Goal: Information Seeking & Learning: Learn about a topic

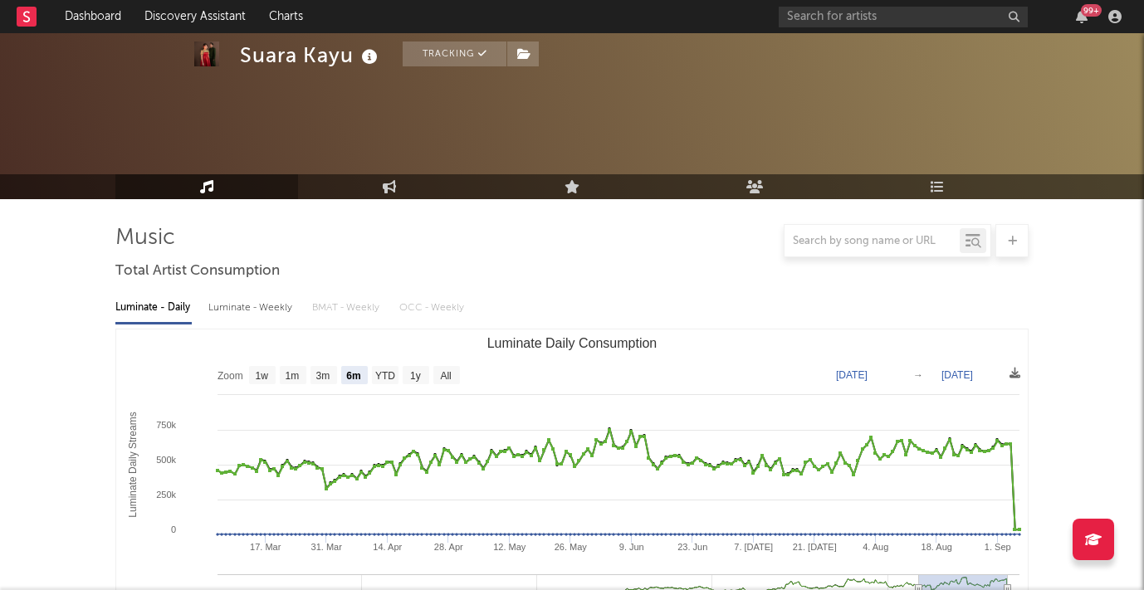
select select "6m"
select select "1w"
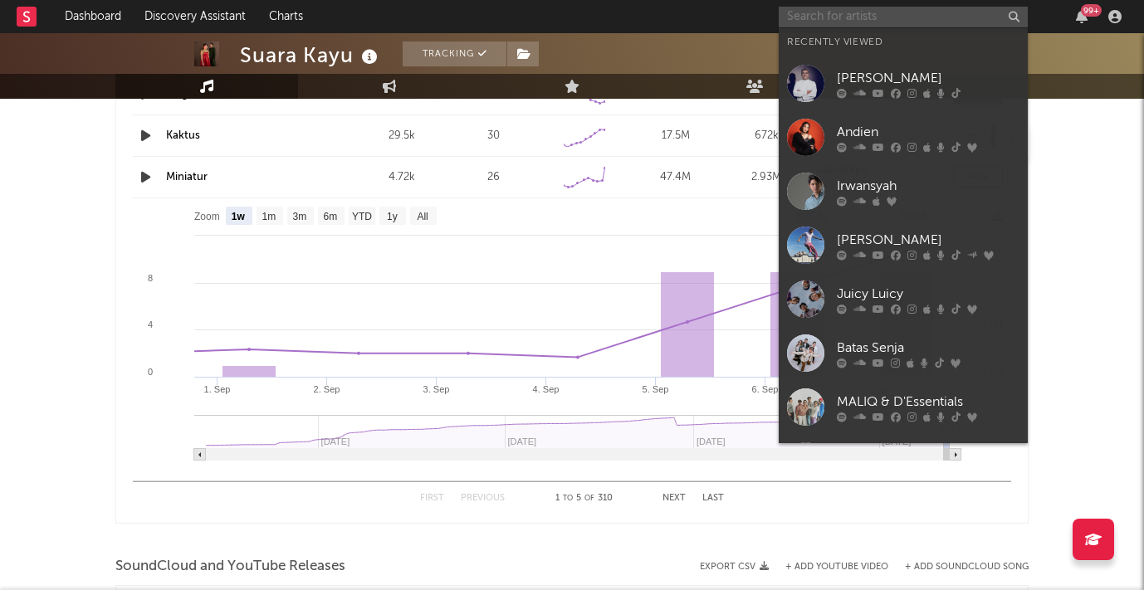
click at [824, 22] on input "text" at bounding box center [903, 17] width 249 height 21
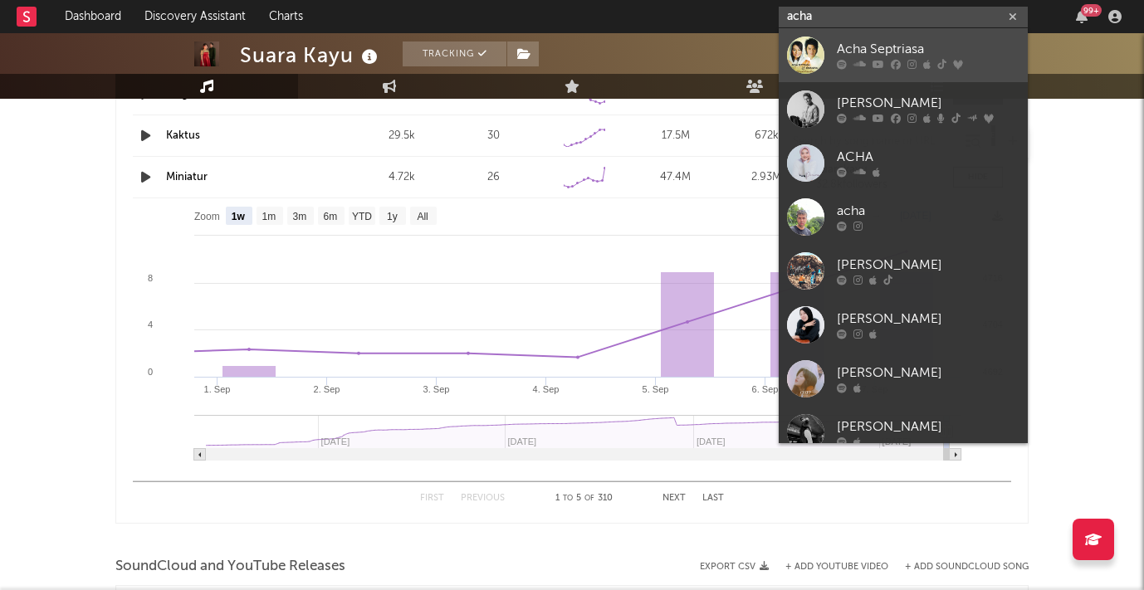
type input "acha"
click at [856, 47] on div "Acha Septriasa" at bounding box center [928, 50] width 183 height 20
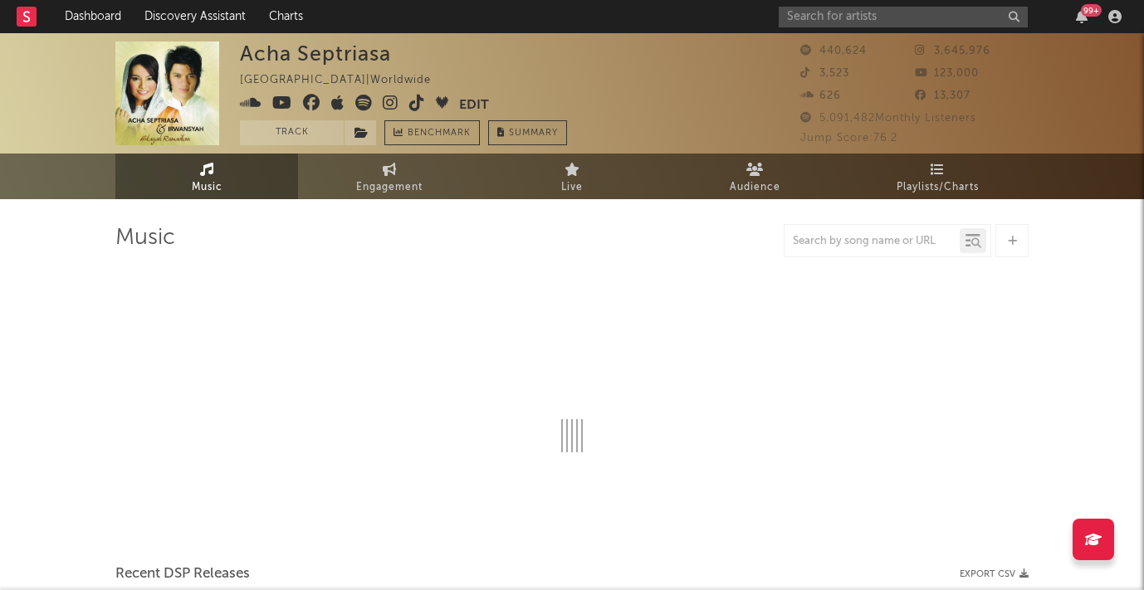
select select "6m"
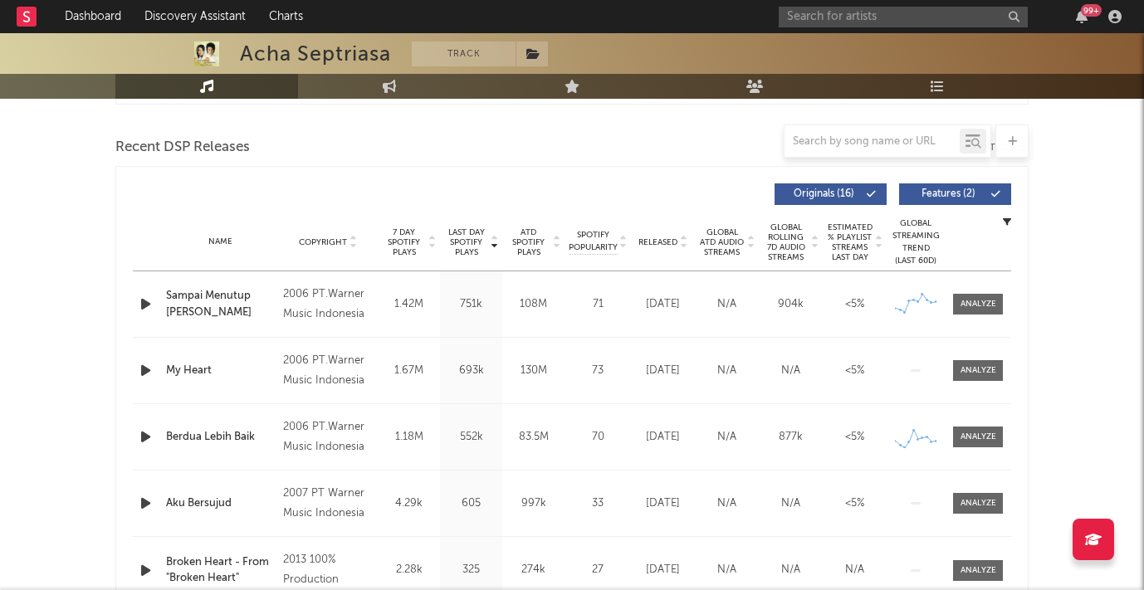
scroll to position [573, 0]
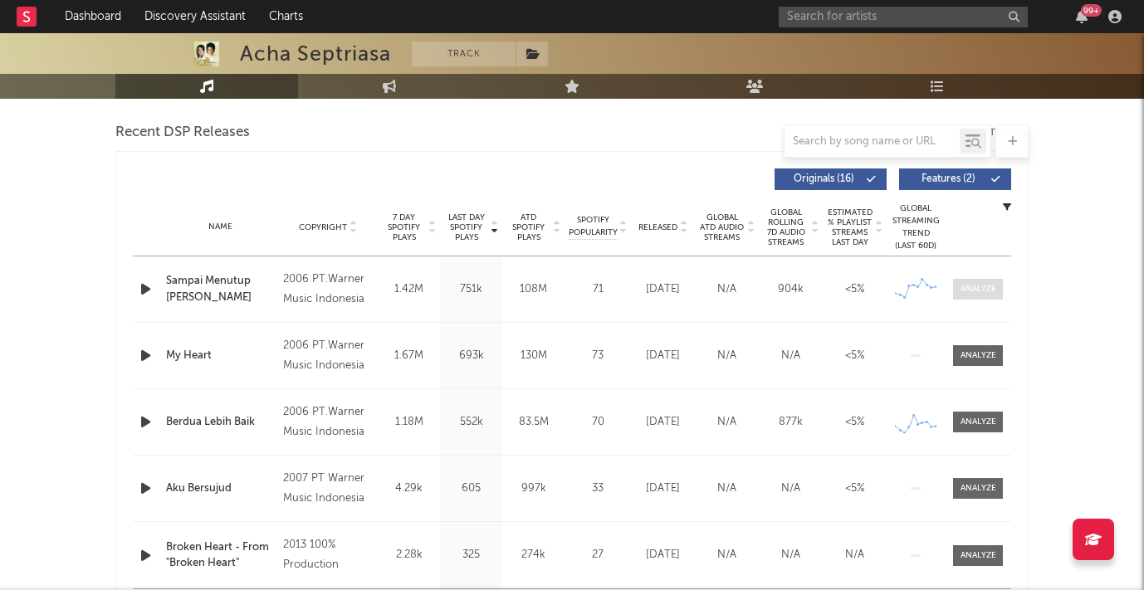
click at [970, 286] on div at bounding box center [978, 289] width 36 height 12
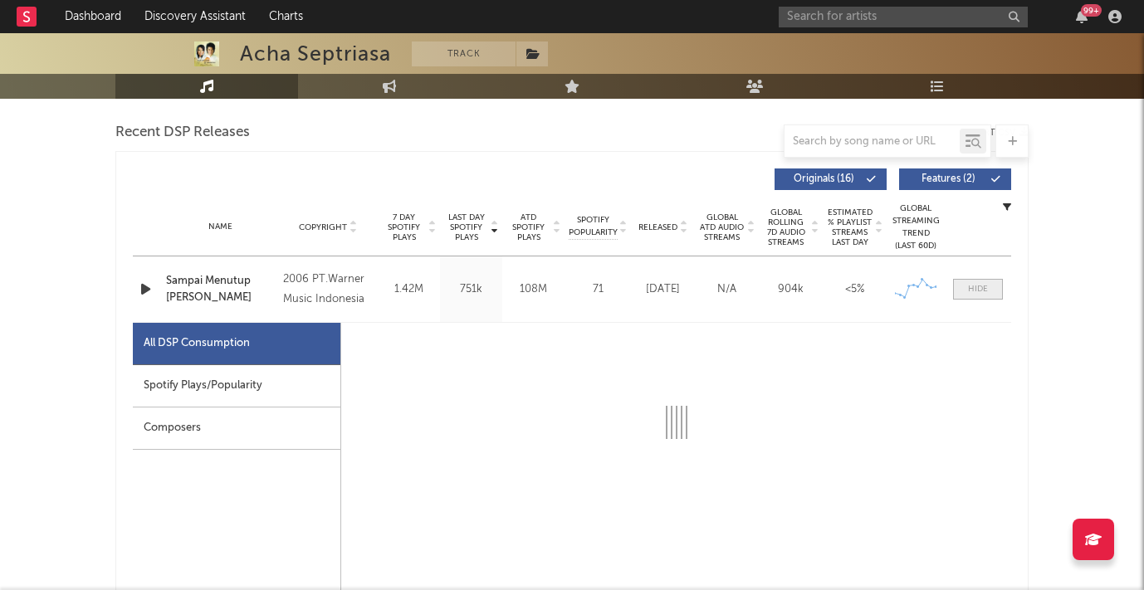
select select "6m"
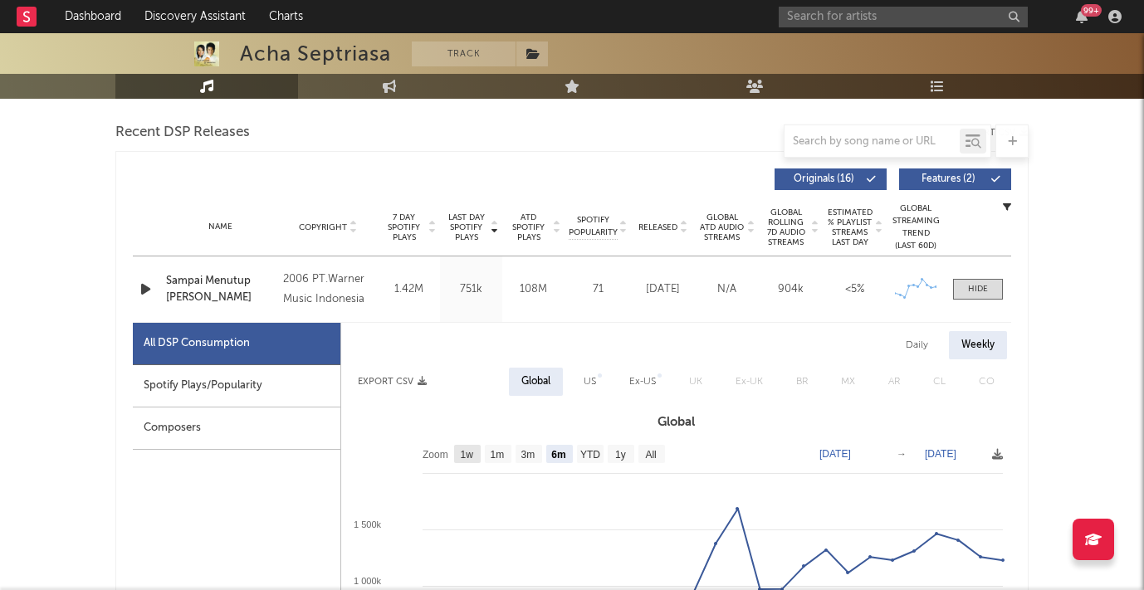
click at [464, 455] on text "1w" at bounding box center [467, 455] width 13 height 12
select select "1w"
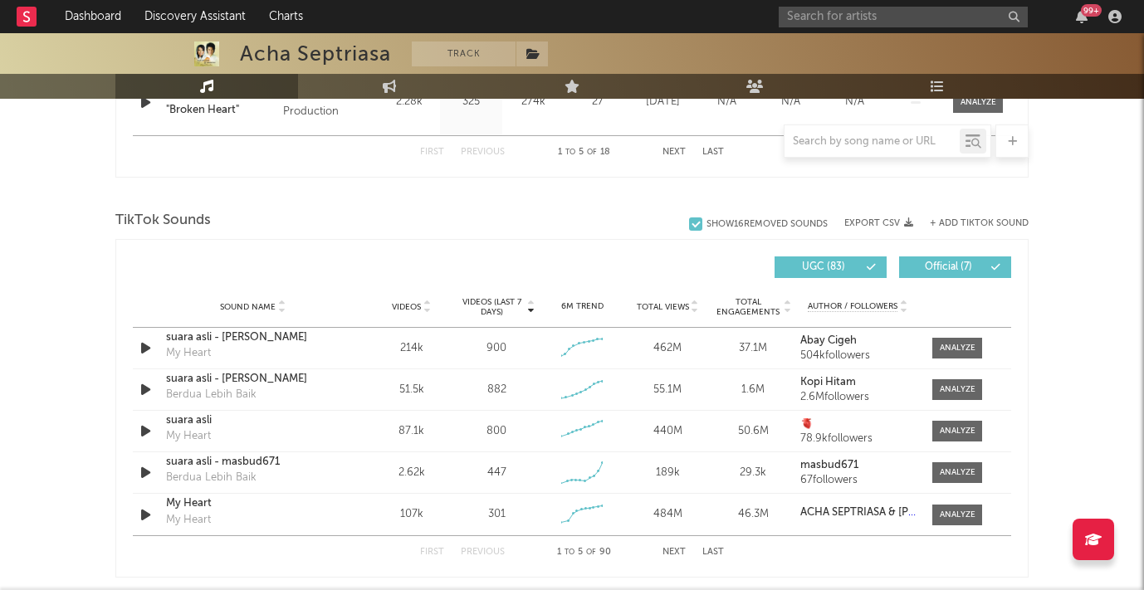
scroll to position [1826, 0]
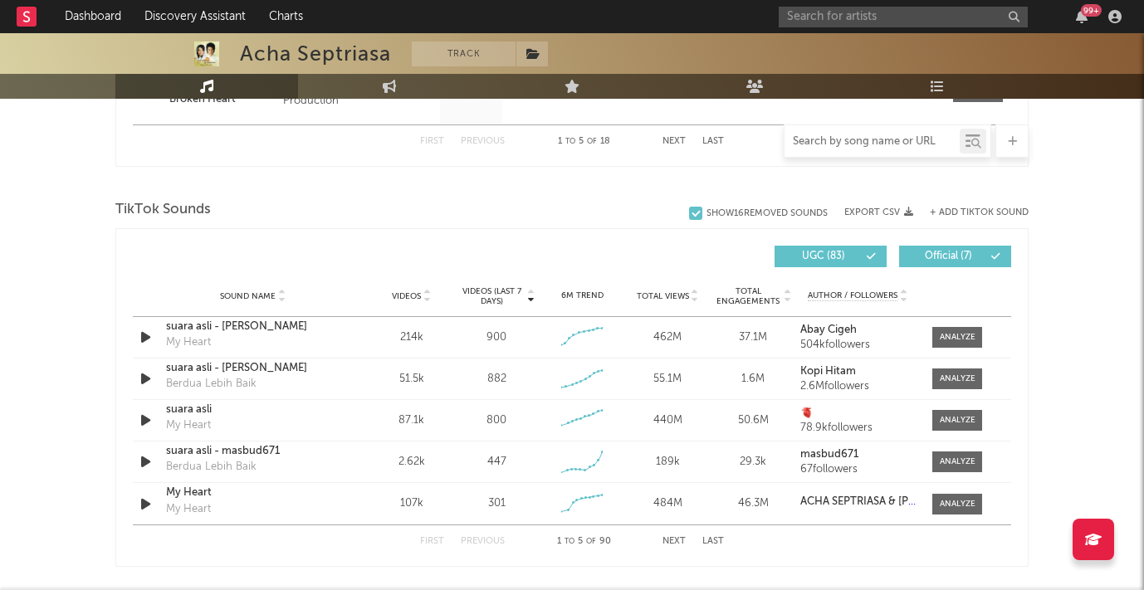
click at [862, 143] on input "text" at bounding box center [871, 141] width 175 height 13
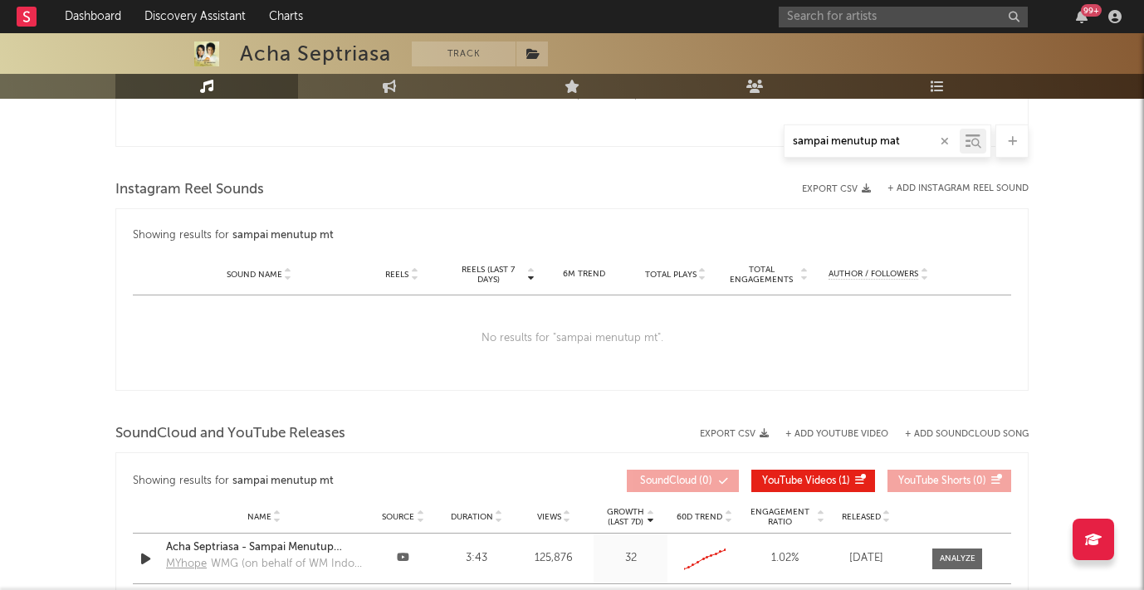
type input "sampai menutup [PERSON_NAME]"
select select "6m"
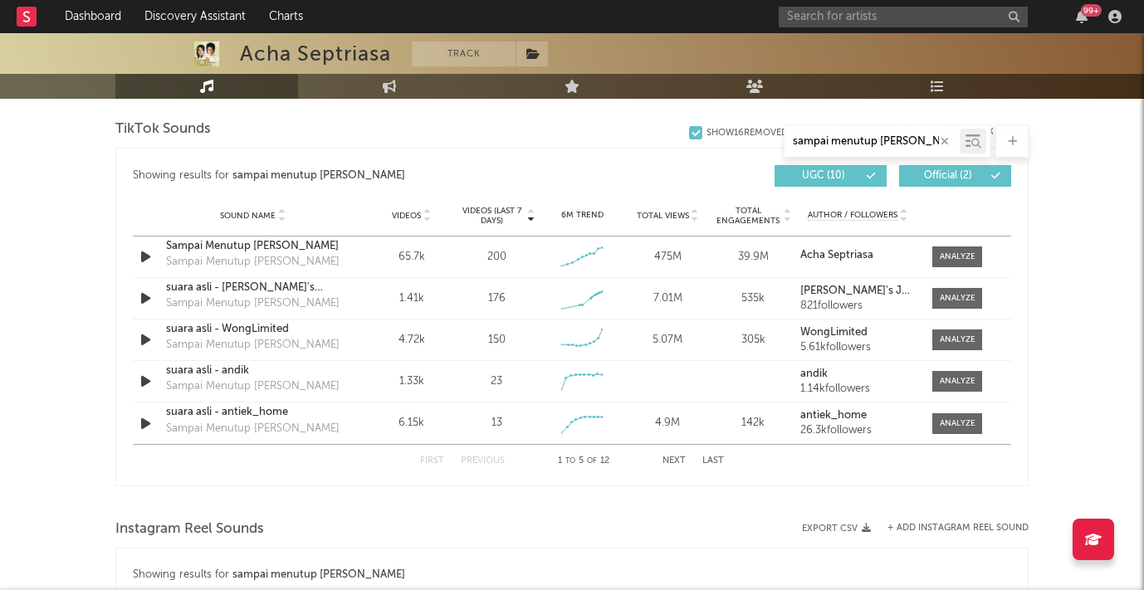
scroll to position [1637, 0]
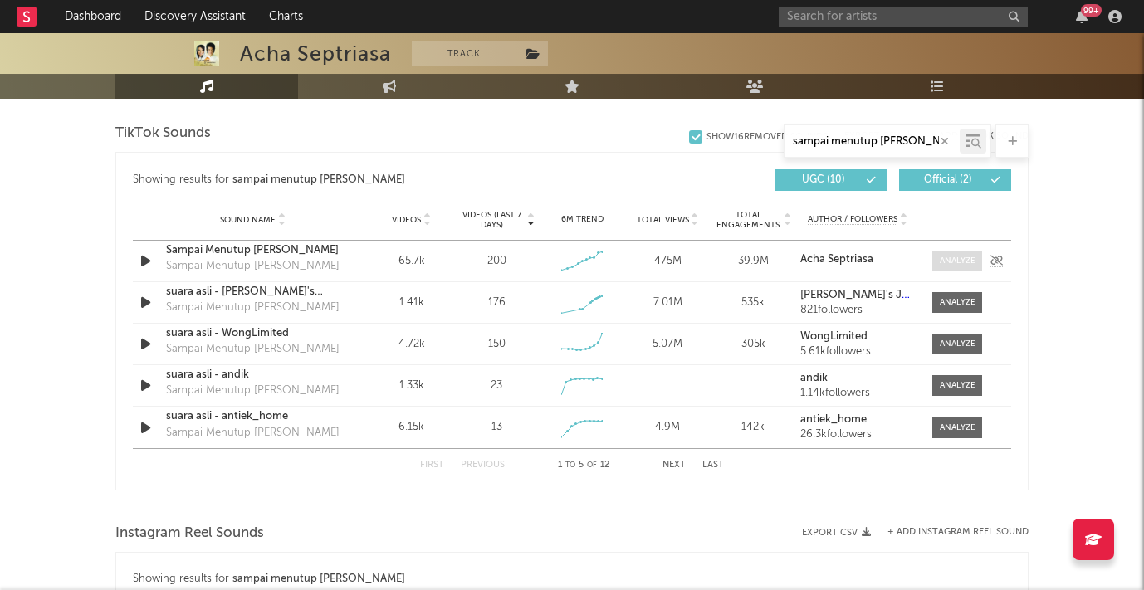
type input "sampai menutup [PERSON_NAME]"
click at [958, 259] on div at bounding box center [958, 261] width 36 height 12
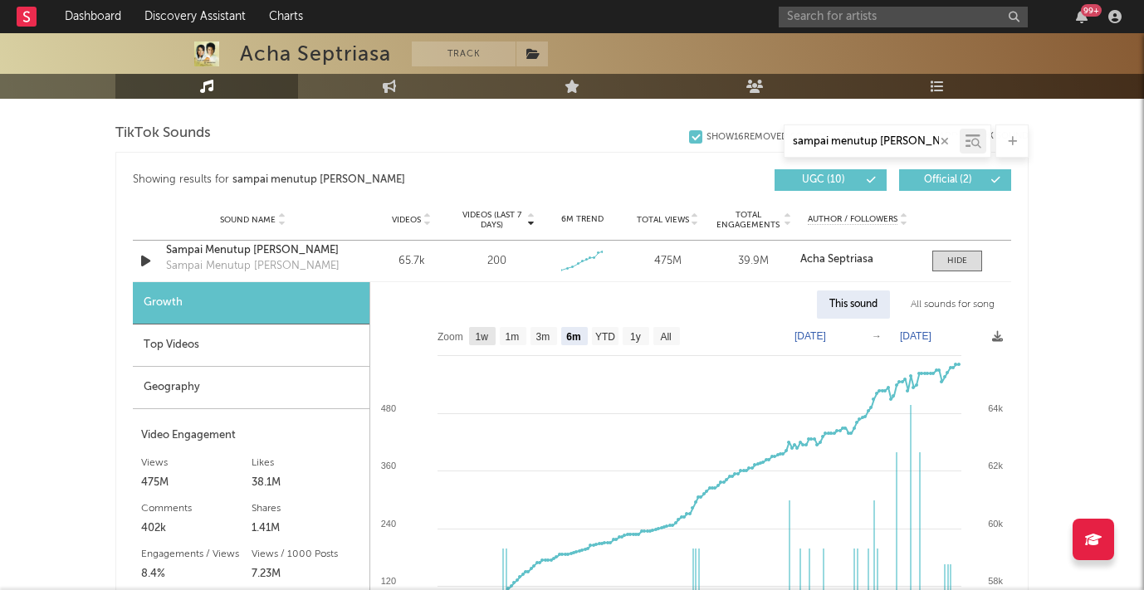
click at [476, 335] on text "1w" at bounding box center [482, 337] width 13 height 12
select select "1w"
type input "[DATE]"
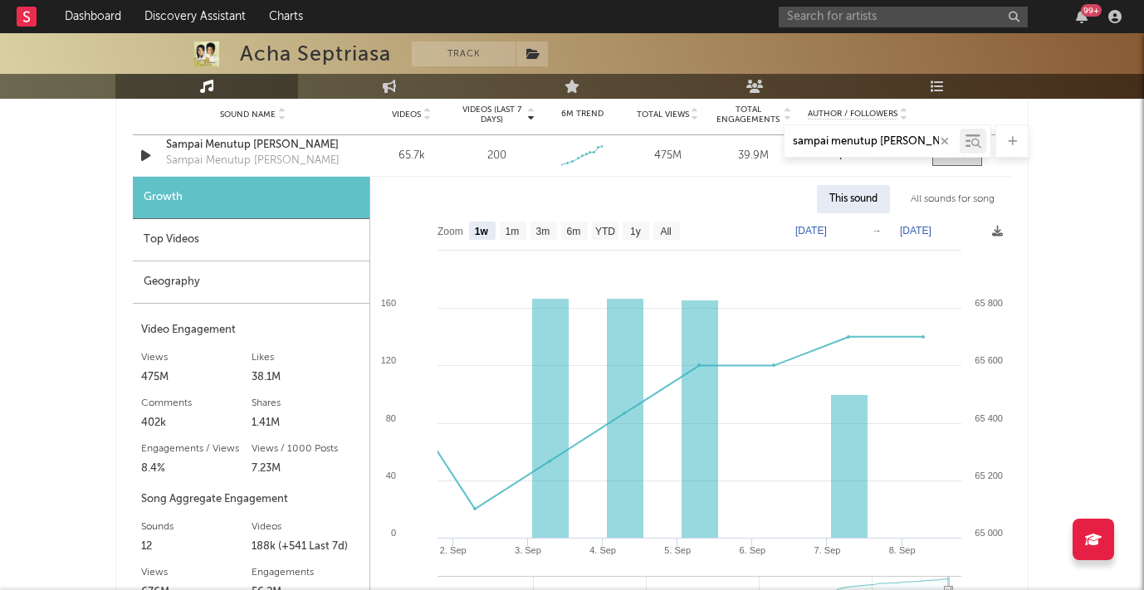
scroll to position [1750, 0]
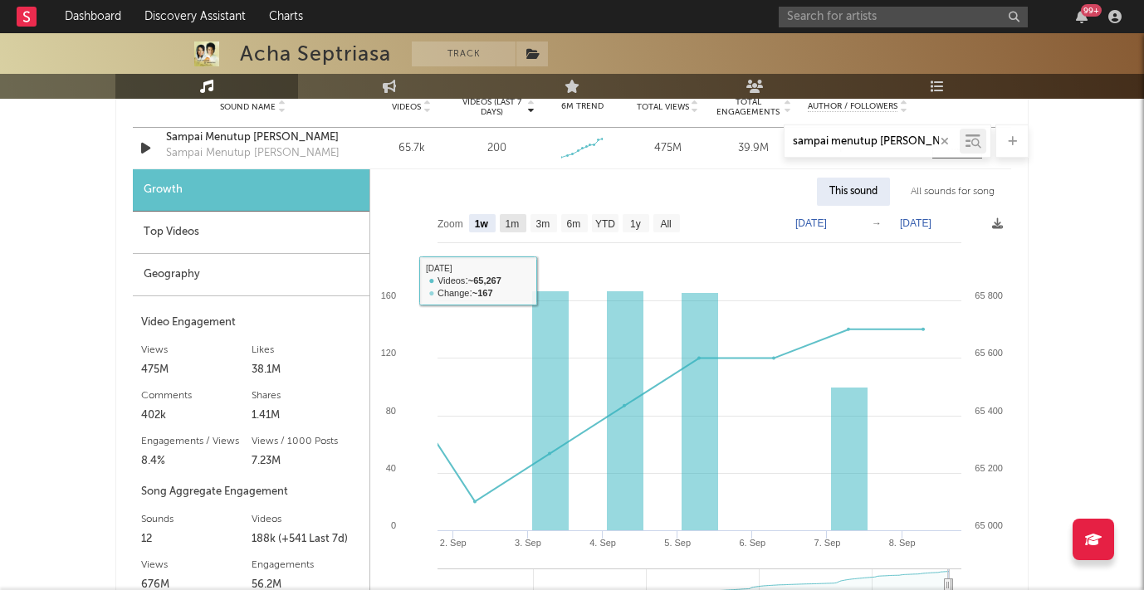
click at [513, 224] on text "1m" at bounding box center [513, 224] width 14 height 12
select select "1m"
type input "[DATE]"
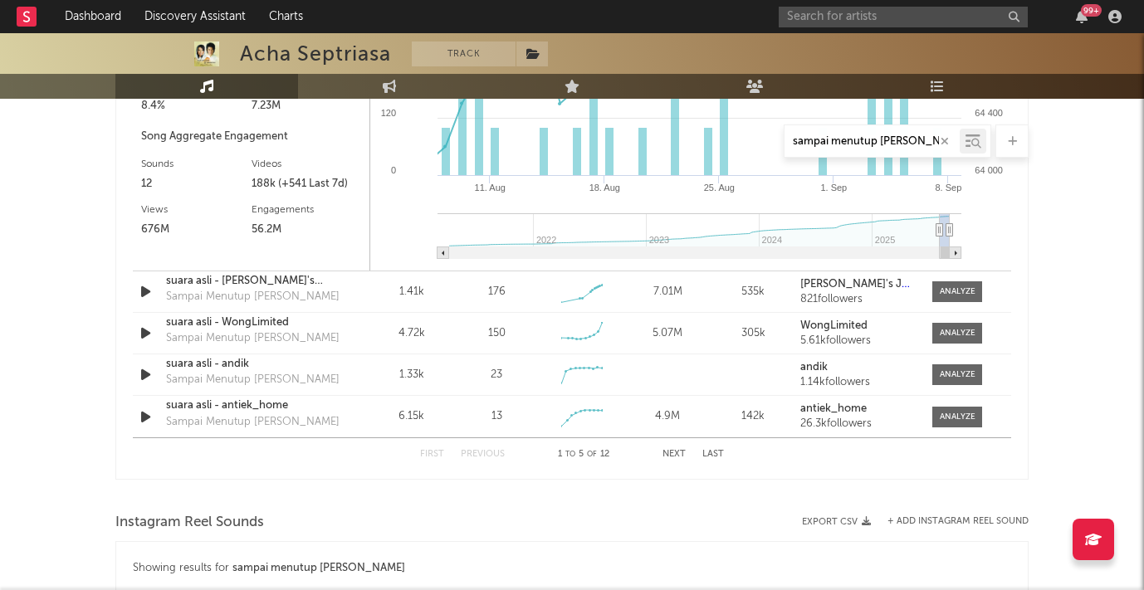
scroll to position [2111, 0]
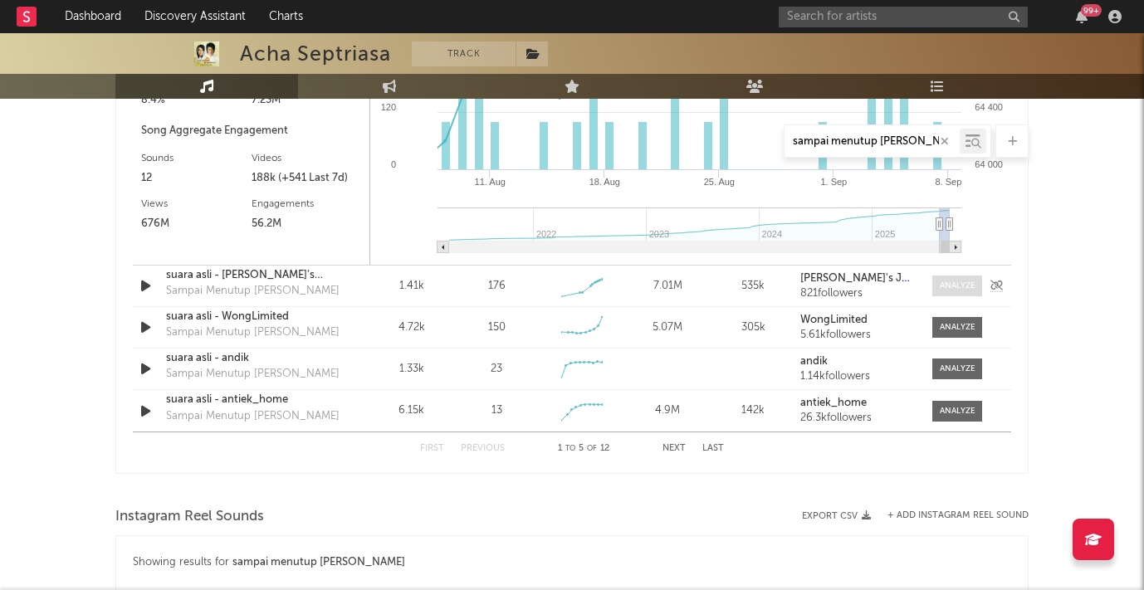
click at [959, 282] on div at bounding box center [958, 286] width 36 height 12
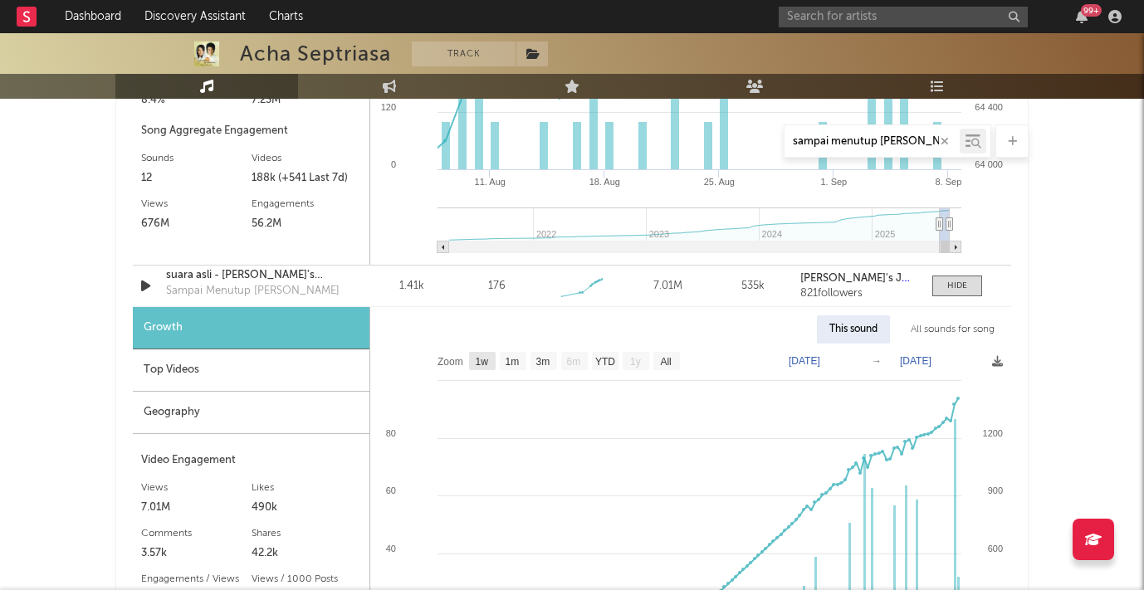
click at [482, 363] on text "1w" at bounding box center [482, 362] width 13 height 12
select select "1w"
type input "[DATE]"
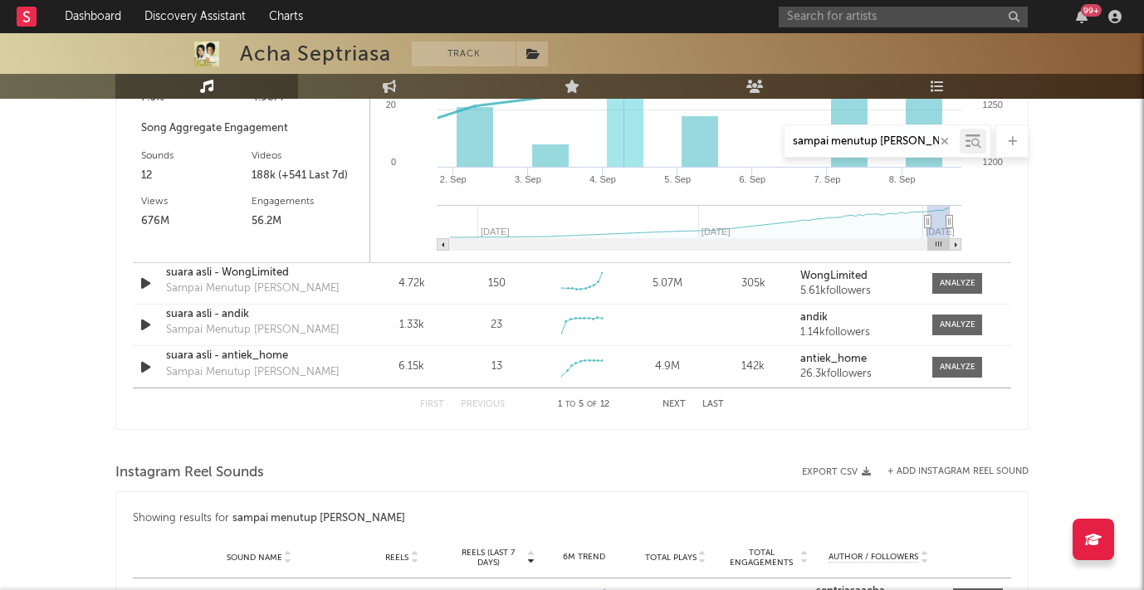
scroll to position [2620, 0]
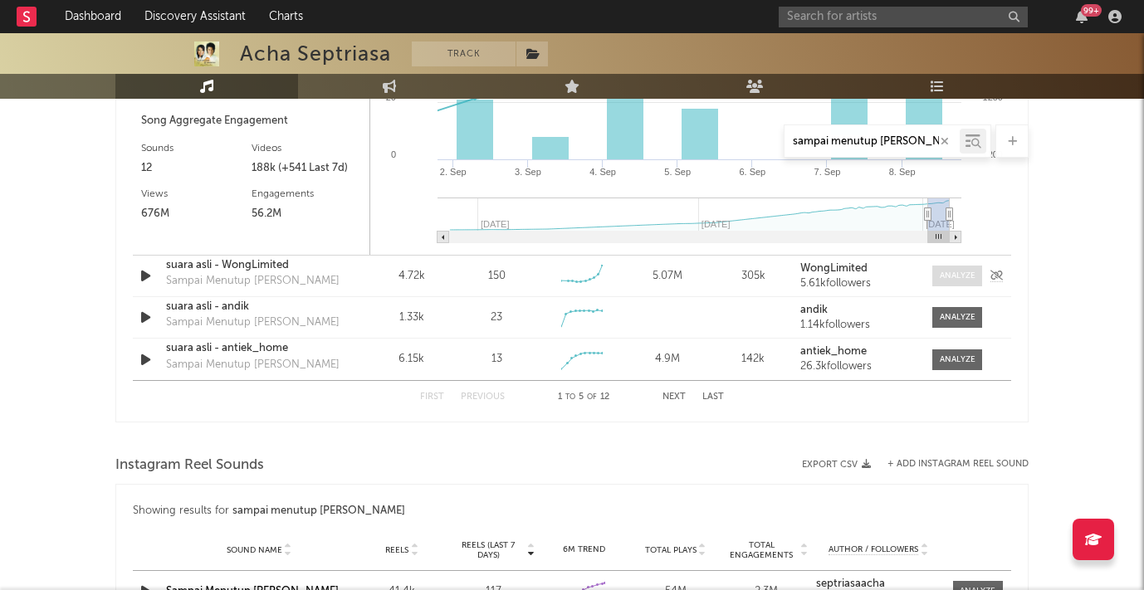
click at [955, 277] on div at bounding box center [958, 276] width 36 height 12
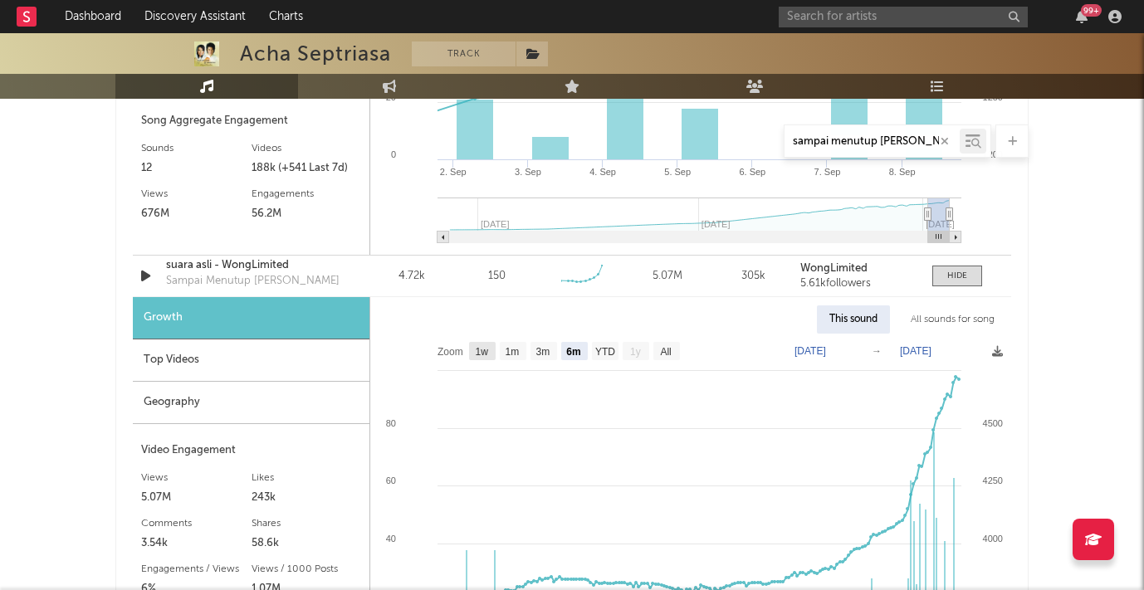
click at [484, 348] on text "1w" at bounding box center [482, 352] width 13 height 12
select select "1w"
type input "[DATE]"
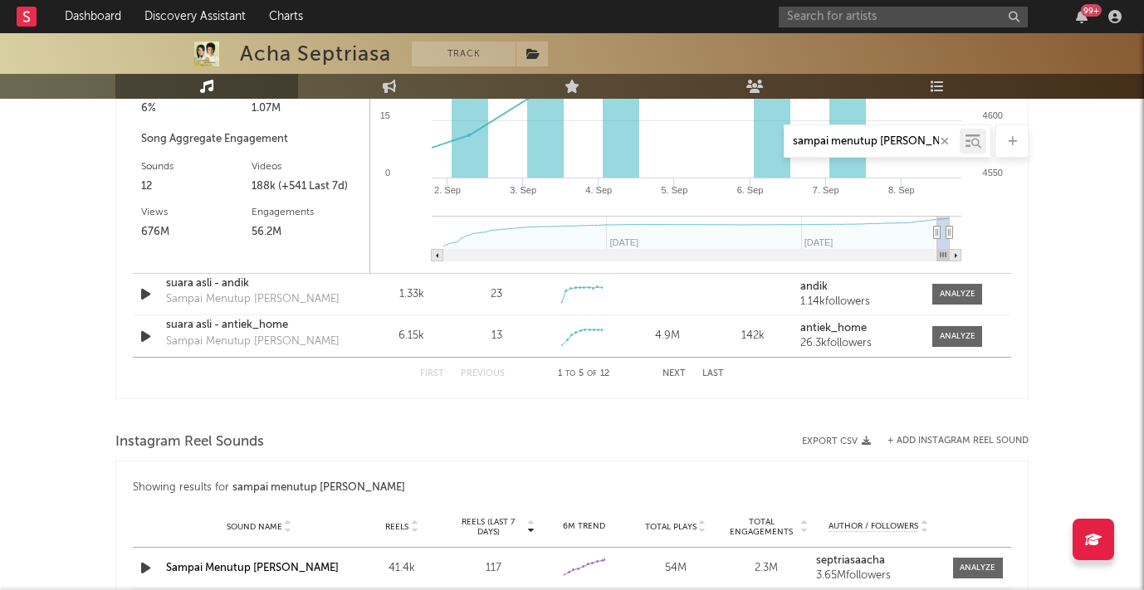
scroll to position [3099, 0]
click at [236, 299] on div "Sampai Menutup [PERSON_NAME]" at bounding box center [252, 301] width 173 height 17
click at [946, 299] on div at bounding box center [958, 296] width 36 height 12
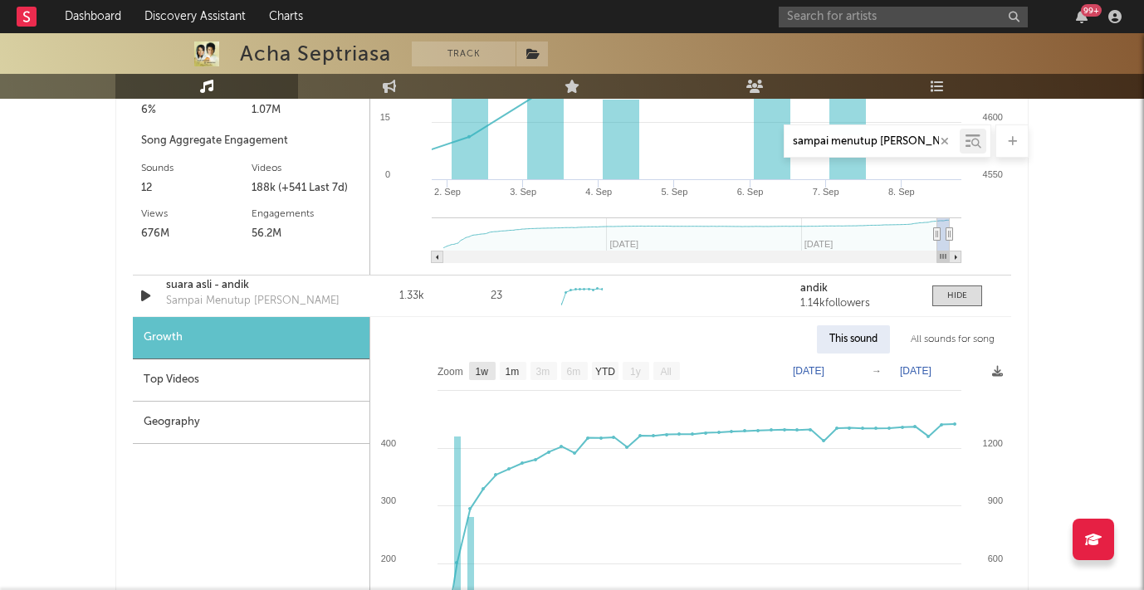
click at [486, 376] on text "1w" at bounding box center [482, 372] width 13 height 12
select select "1w"
type input "[DATE]"
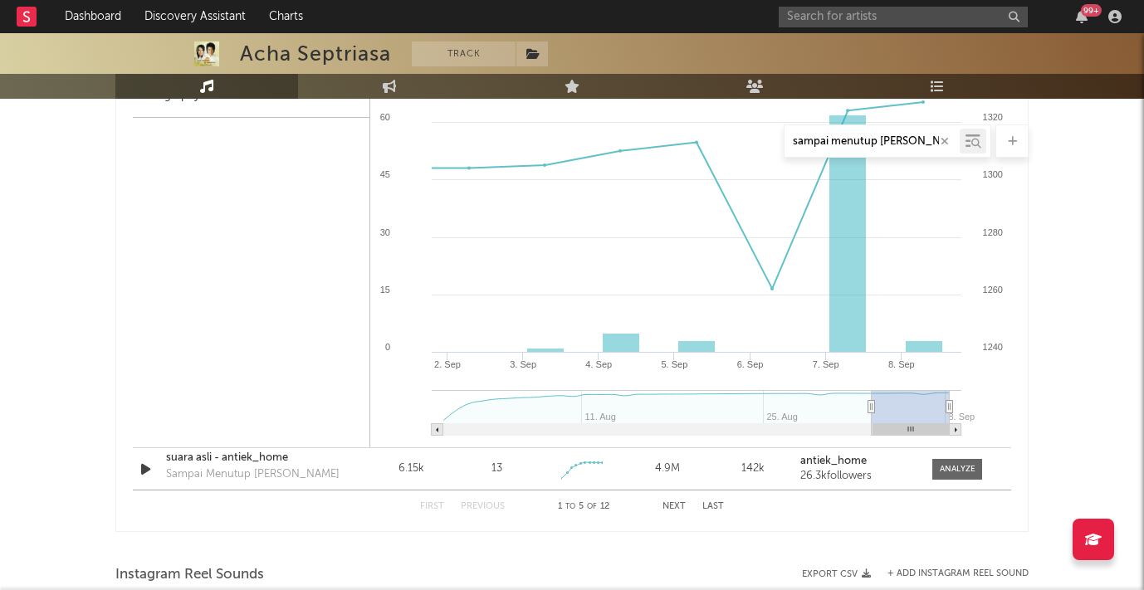
scroll to position [3431, 0]
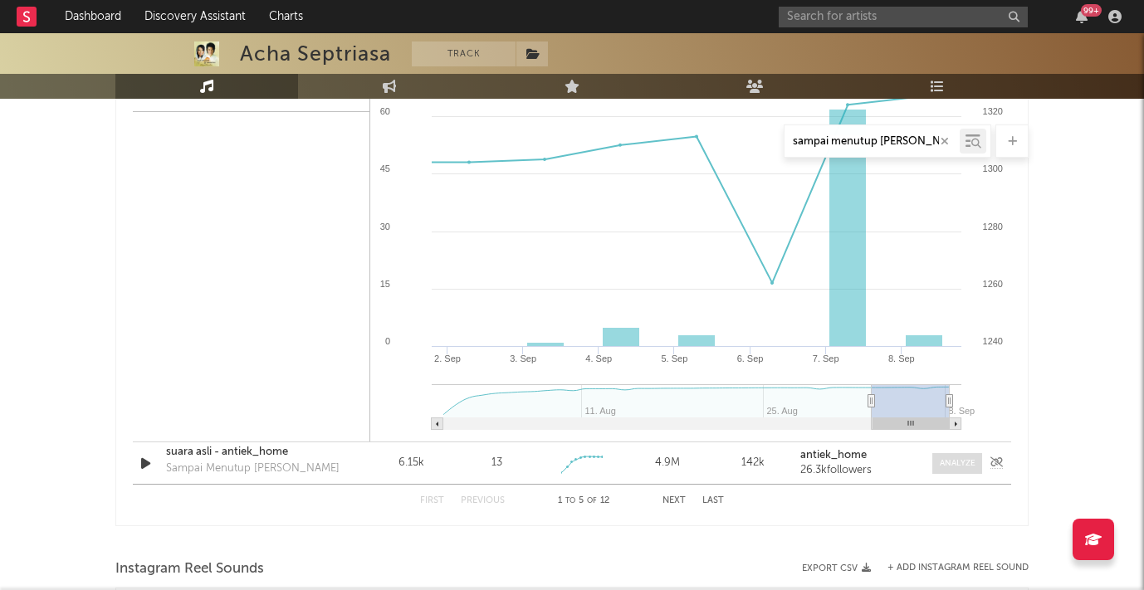
click at [950, 465] on div at bounding box center [958, 463] width 36 height 12
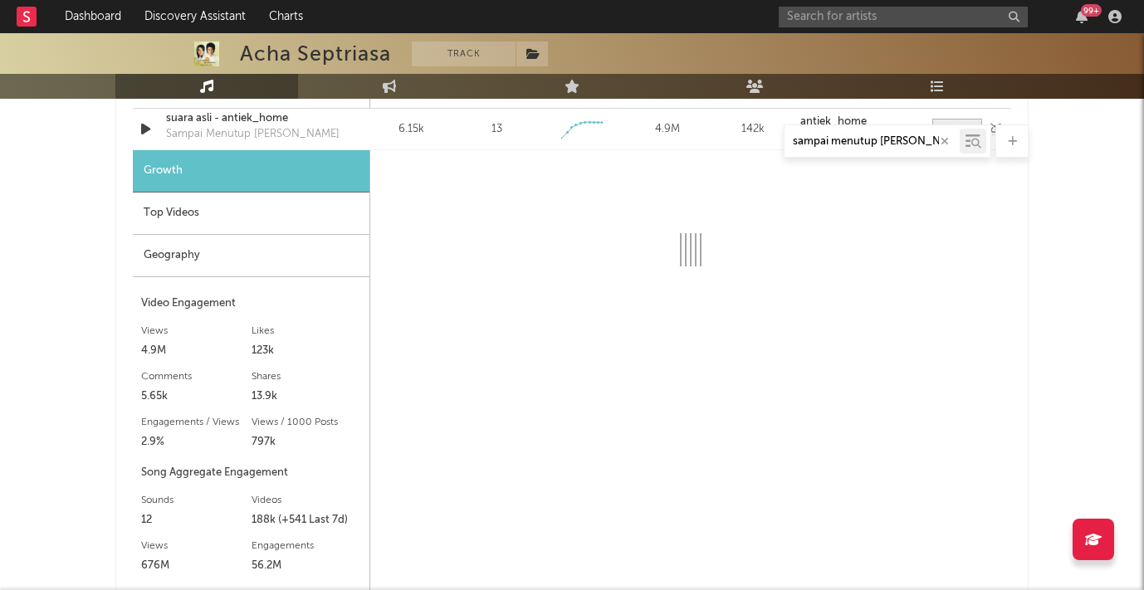
scroll to position [3771, 0]
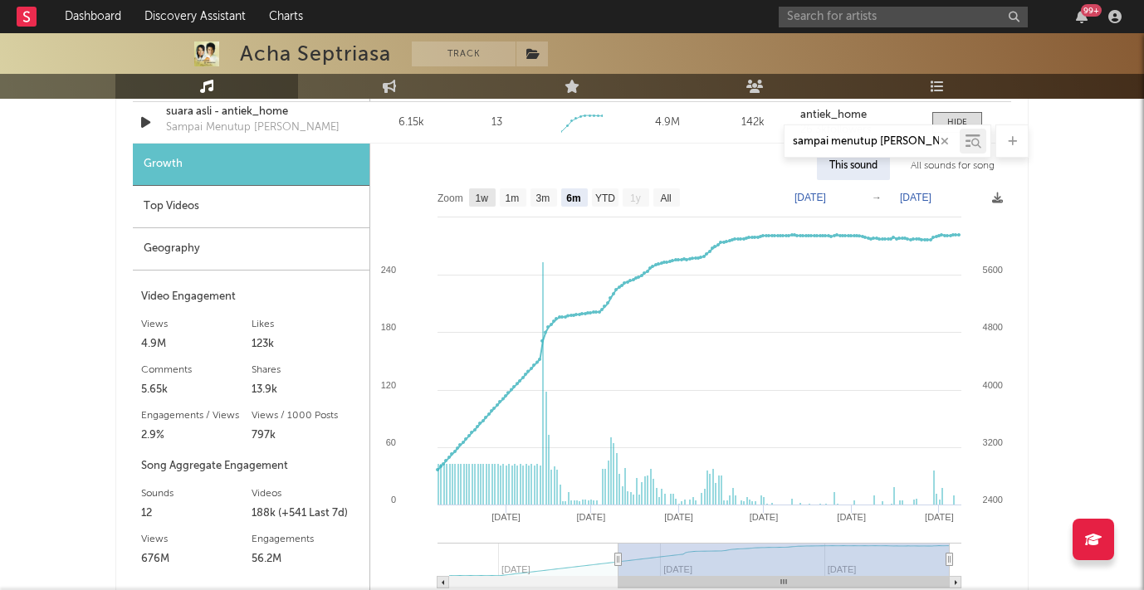
click at [482, 195] on text "1w" at bounding box center [482, 199] width 13 height 12
select select "1w"
type input "[DATE]"
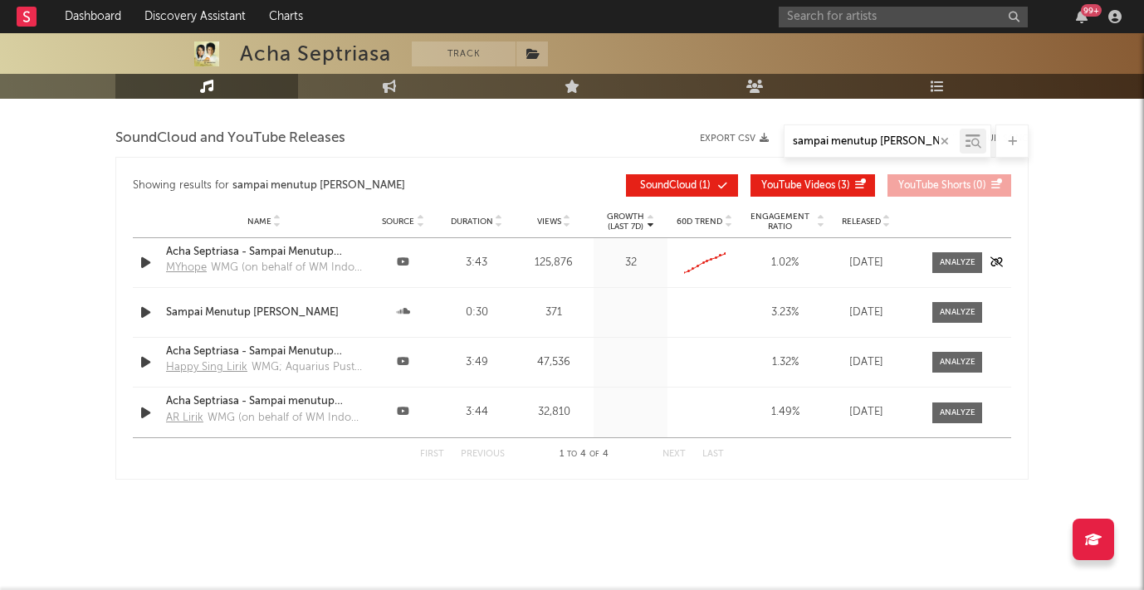
scroll to position [4595, 0]
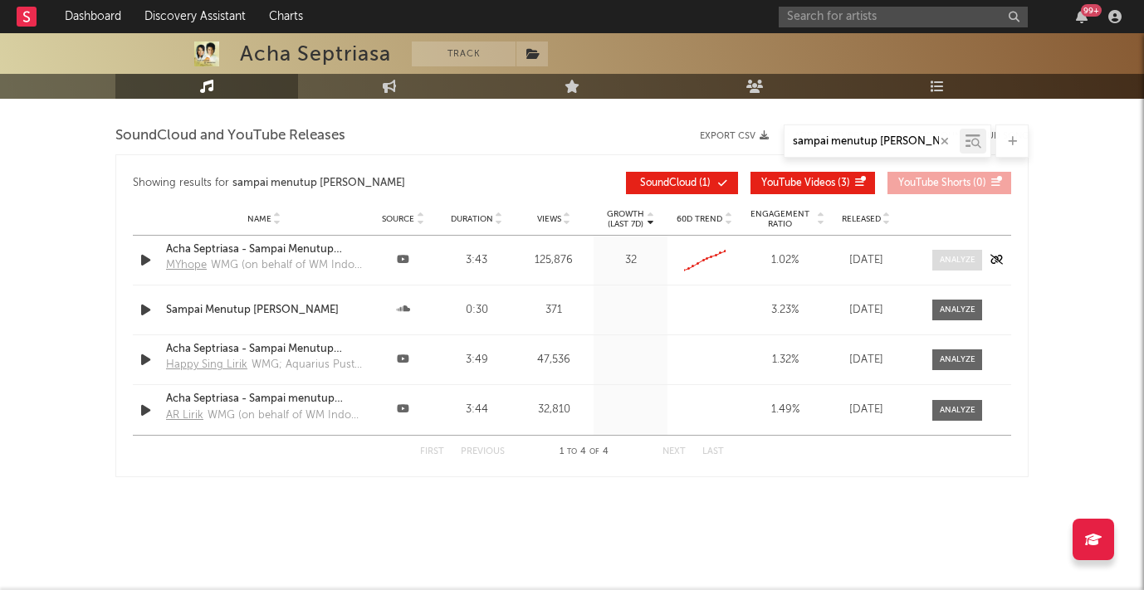
click at [953, 259] on div at bounding box center [958, 260] width 36 height 12
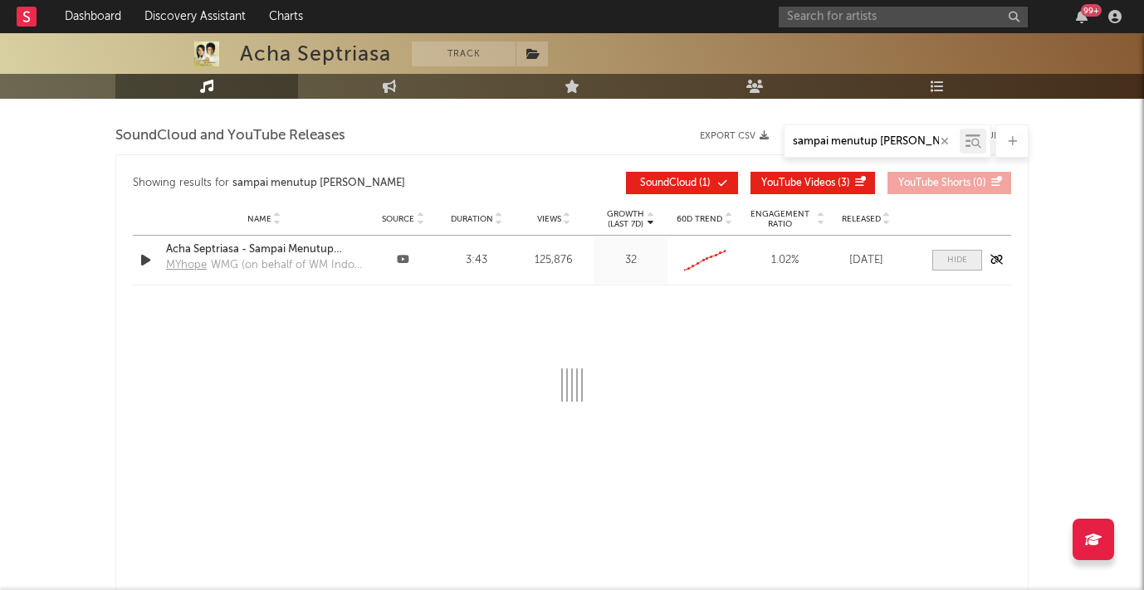
select select "6m"
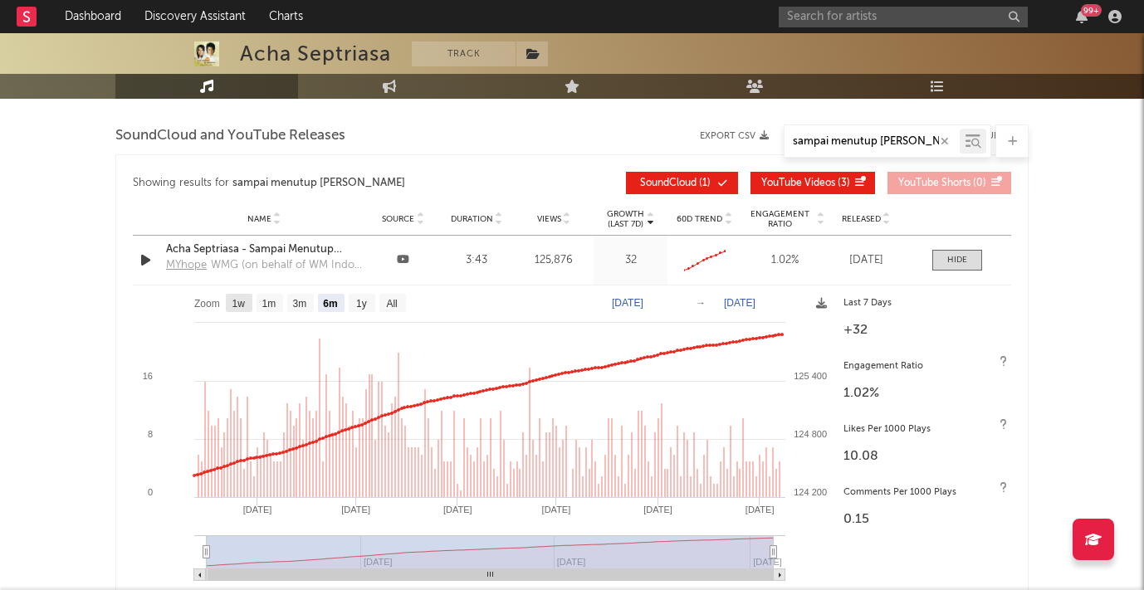
click at [245, 302] on text "1w" at bounding box center [238, 304] width 13 height 12
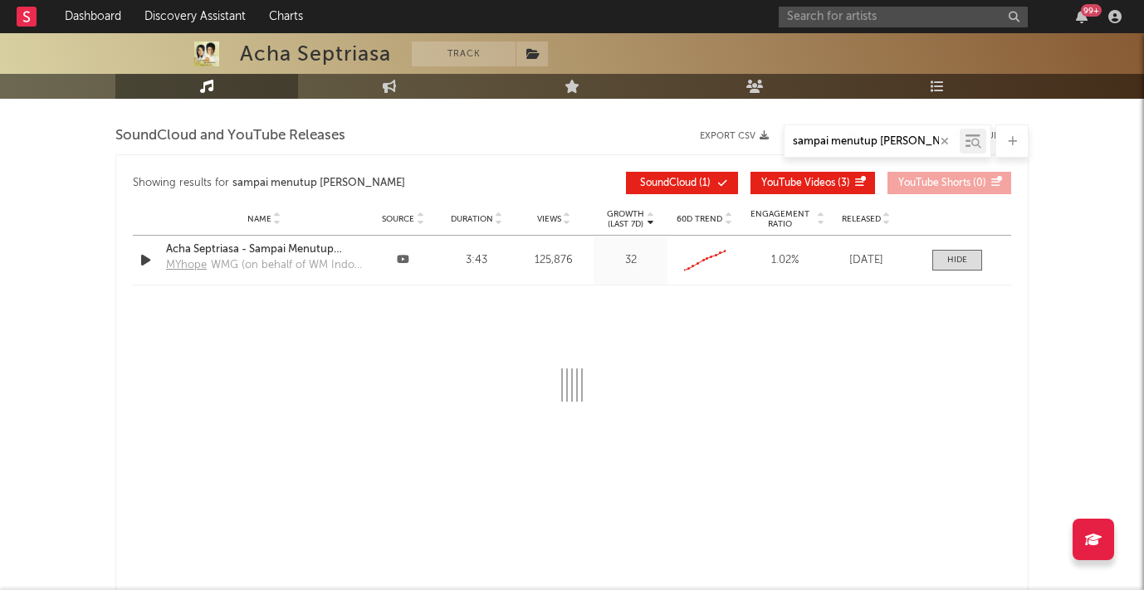
select select "1w"
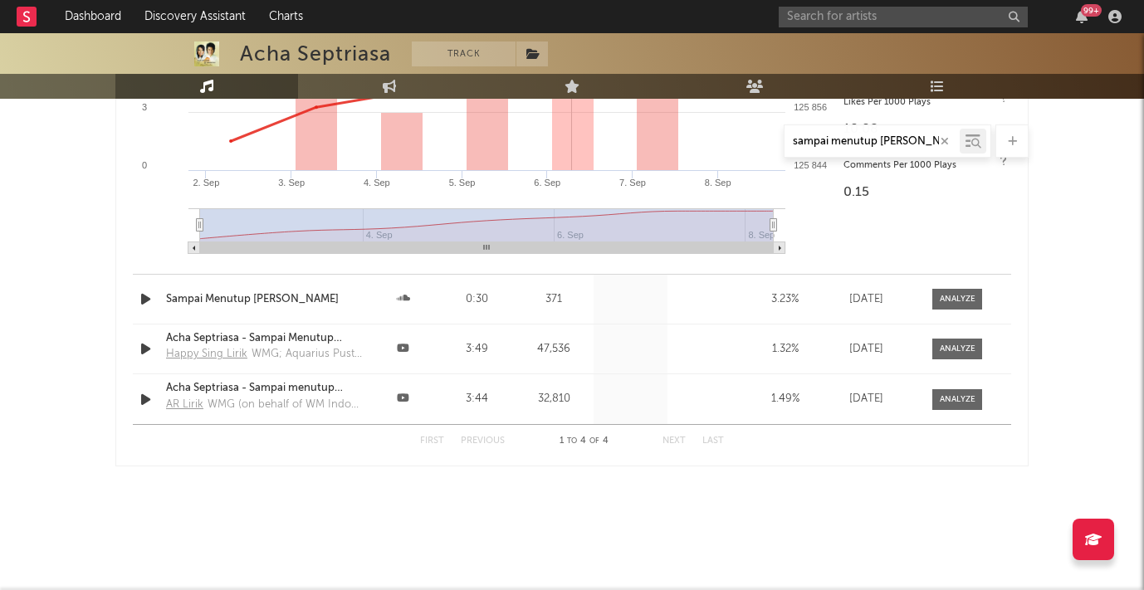
scroll to position [4923, 0]
